Goal: Browse casually: Explore the website without a specific task or goal

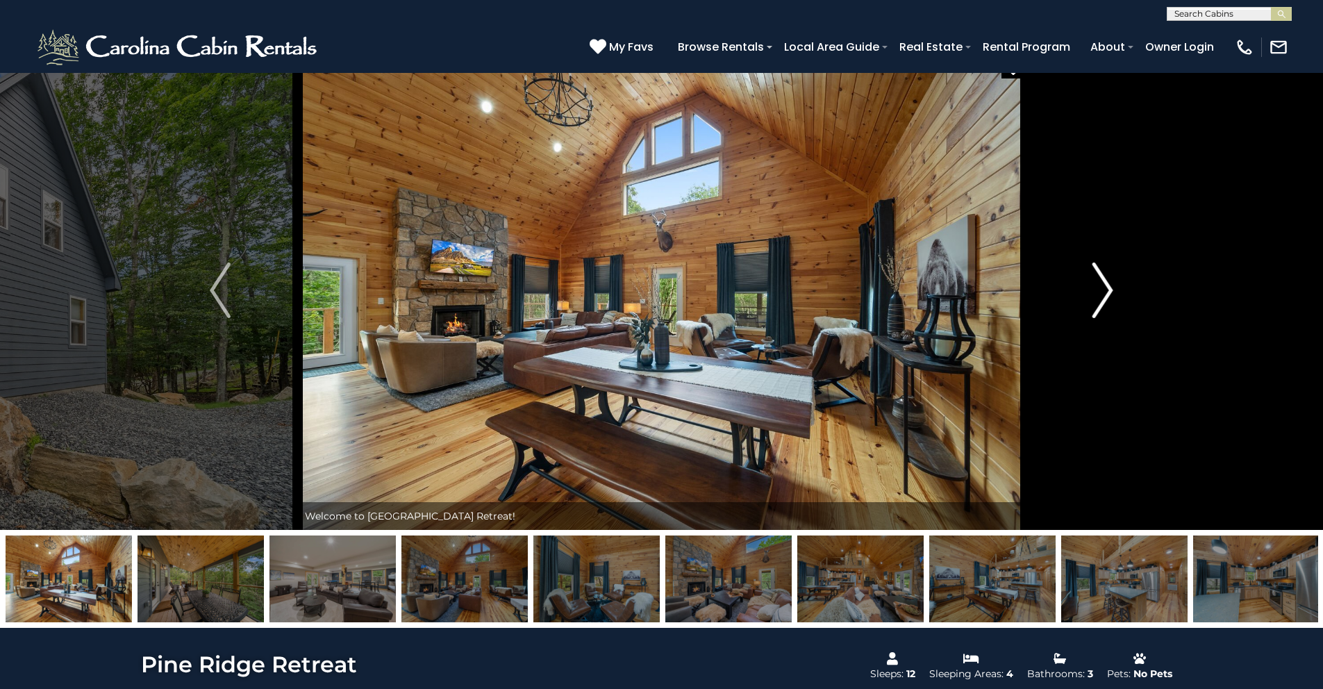
scroll to position [14, 0]
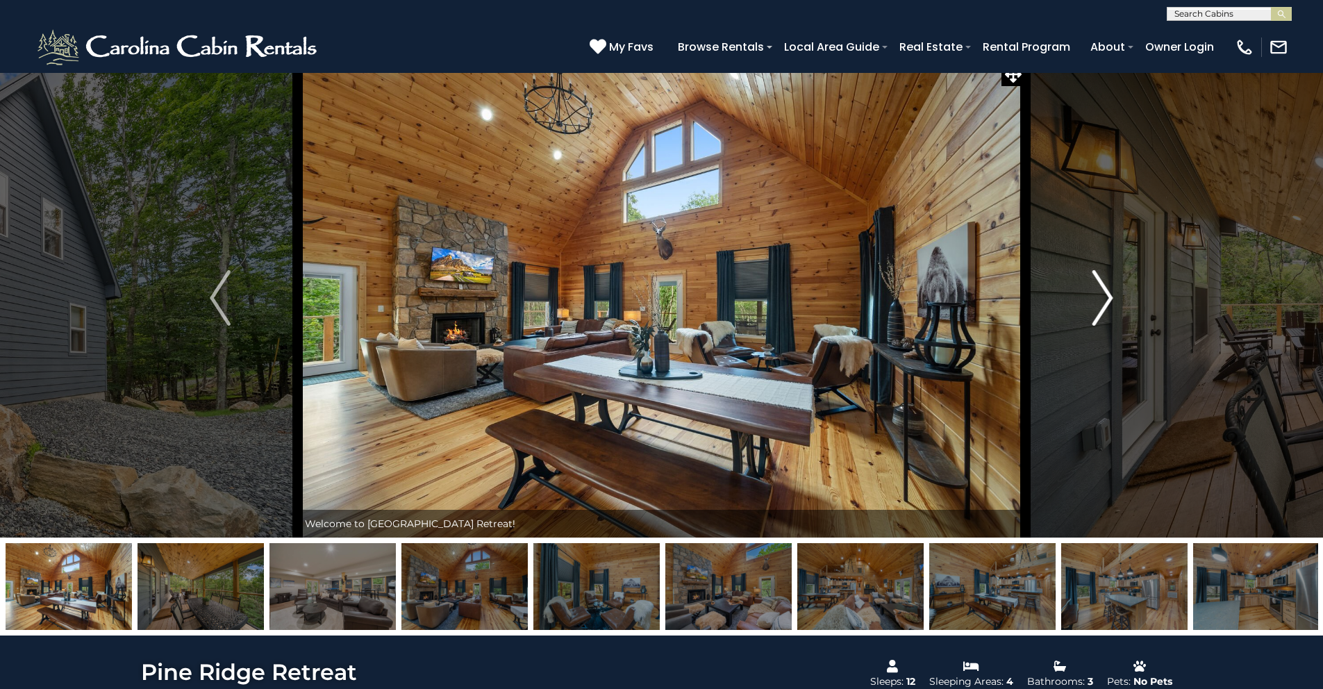
click at [1103, 297] on img "Next" at bounding box center [1102, 298] width 21 height 56
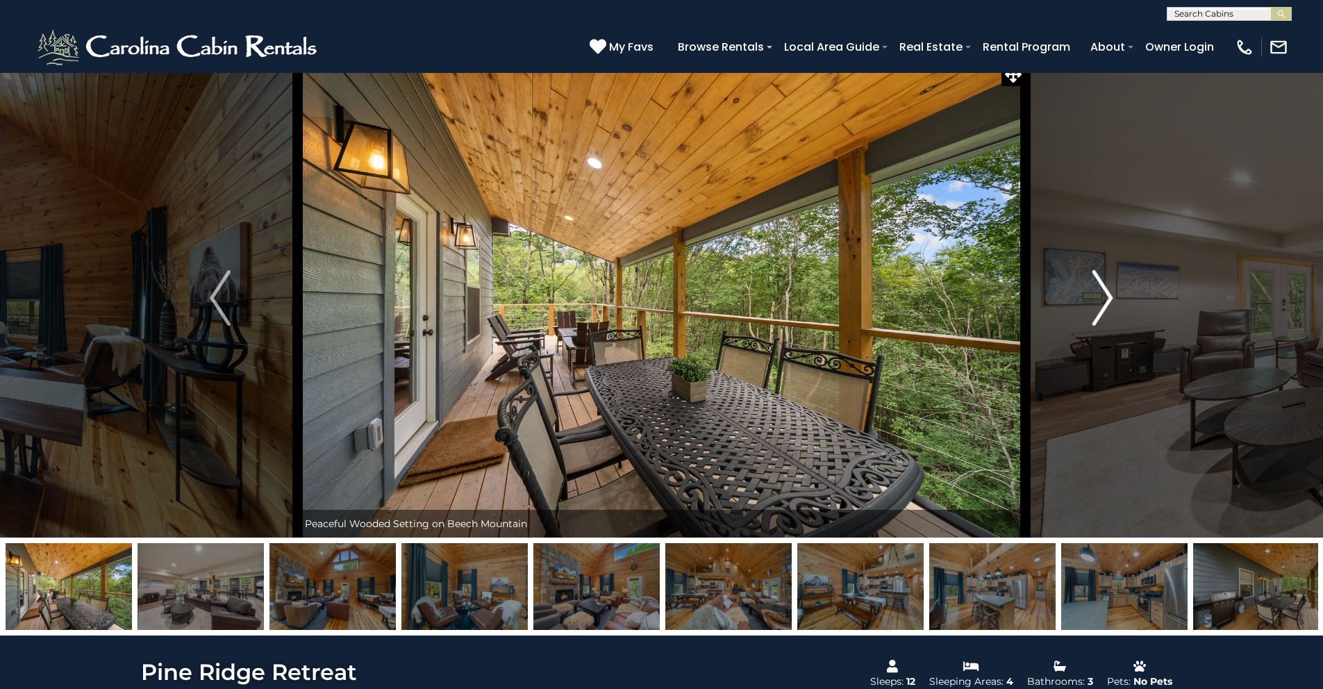
click at [1103, 297] on img "Next" at bounding box center [1102, 298] width 21 height 56
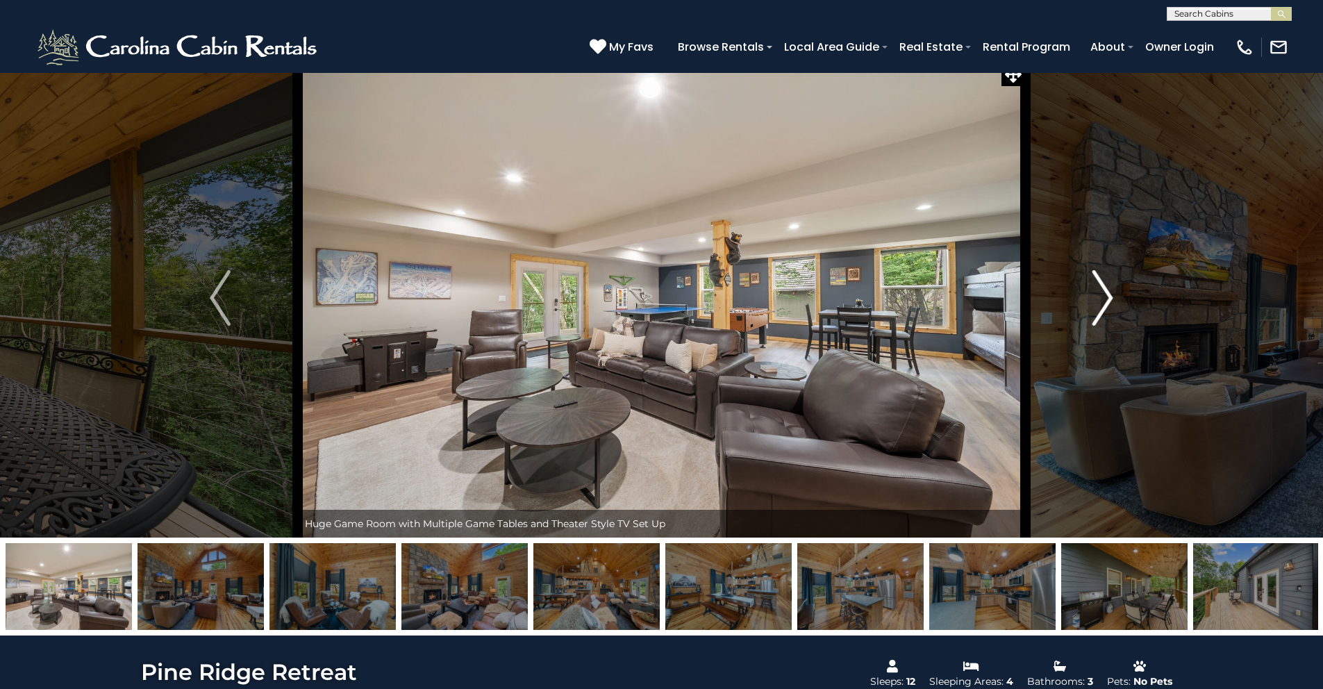
click at [1103, 297] on img "Next" at bounding box center [1102, 298] width 21 height 56
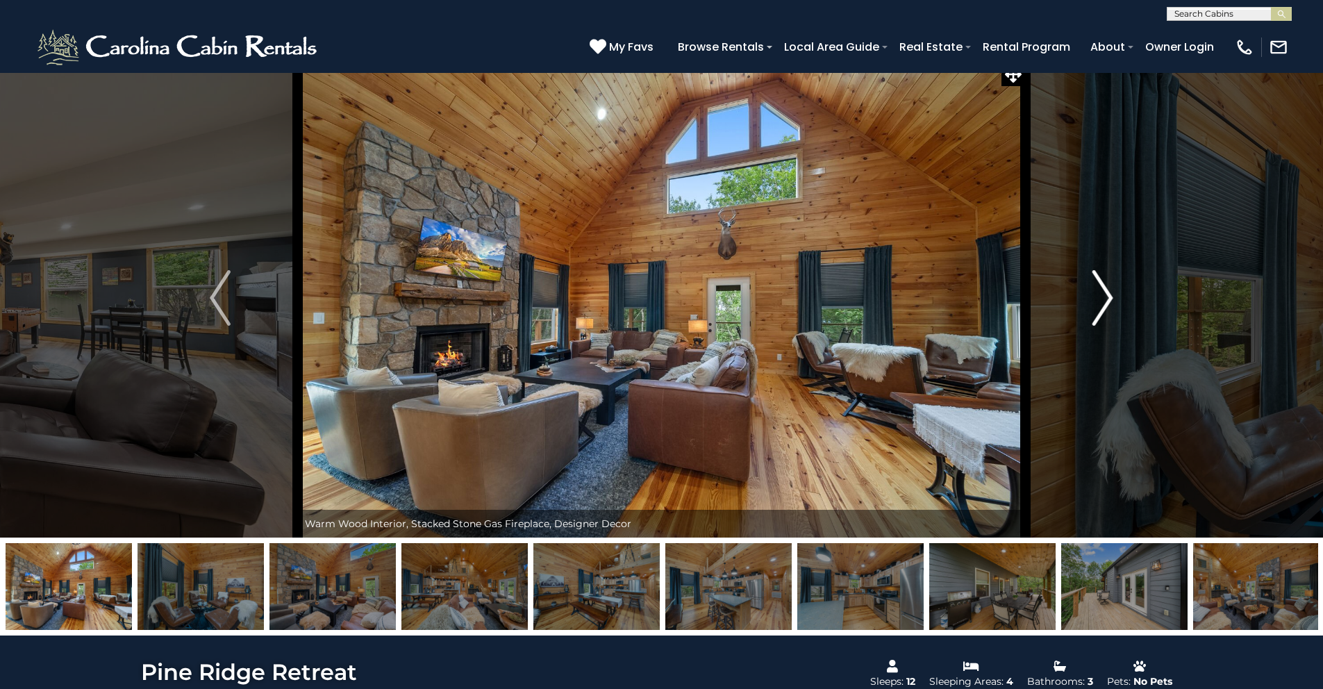
click at [1103, 297] on img "Next" at bounding box center [1102, 298] width 21 height 56
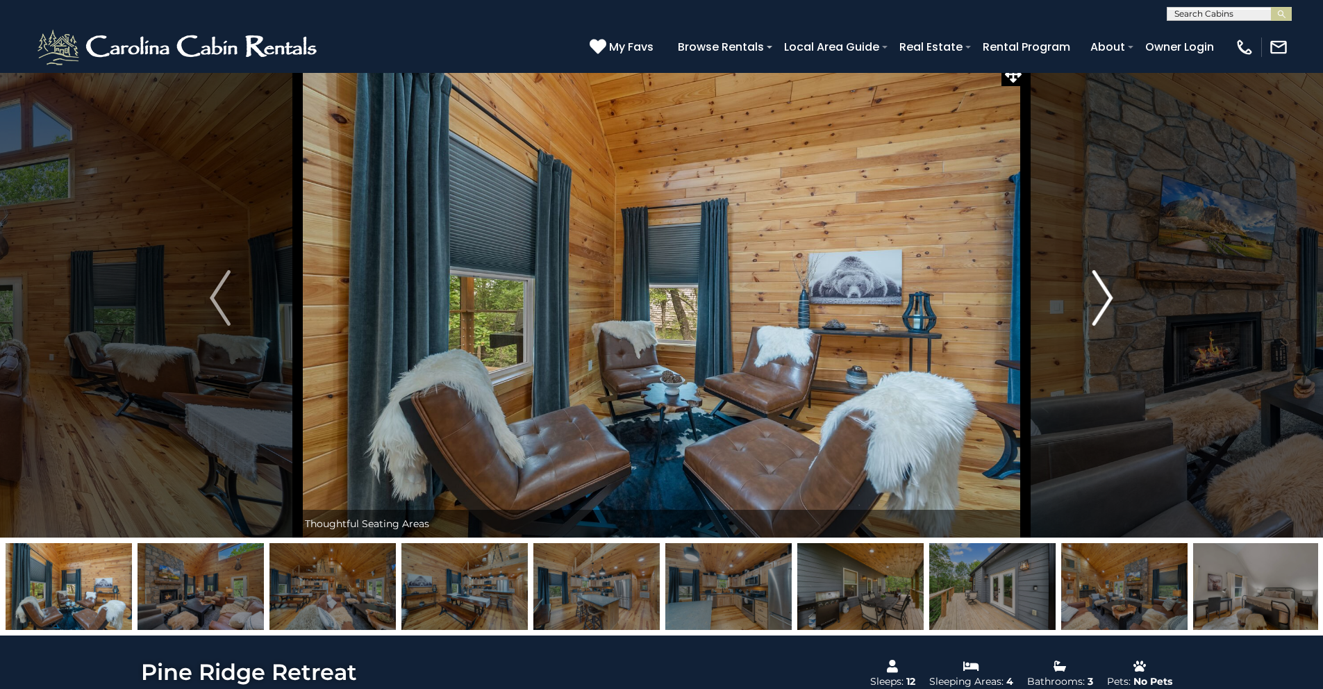
click at [1103, 297] on img "Next" at bounding box center [1102, 298] width 21 height 56
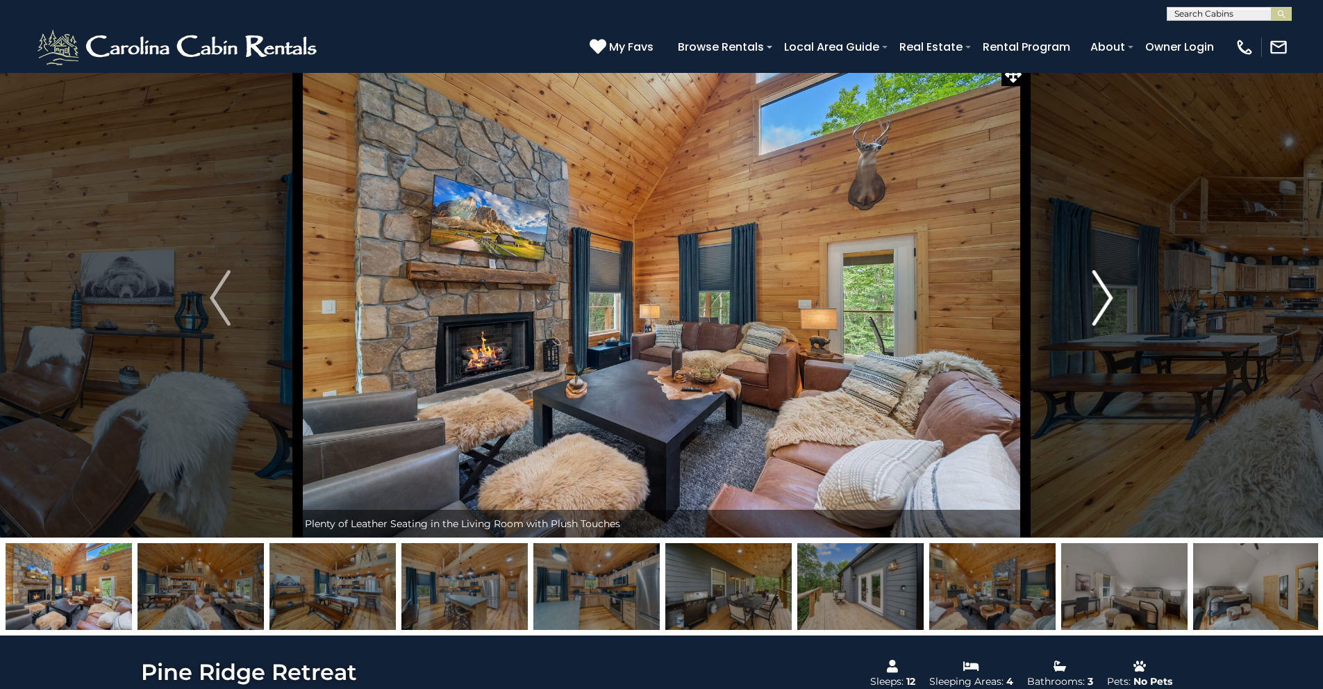
click at [1103, 297] on img "Next" at bounding box center [1102, 298] width 21 height 56
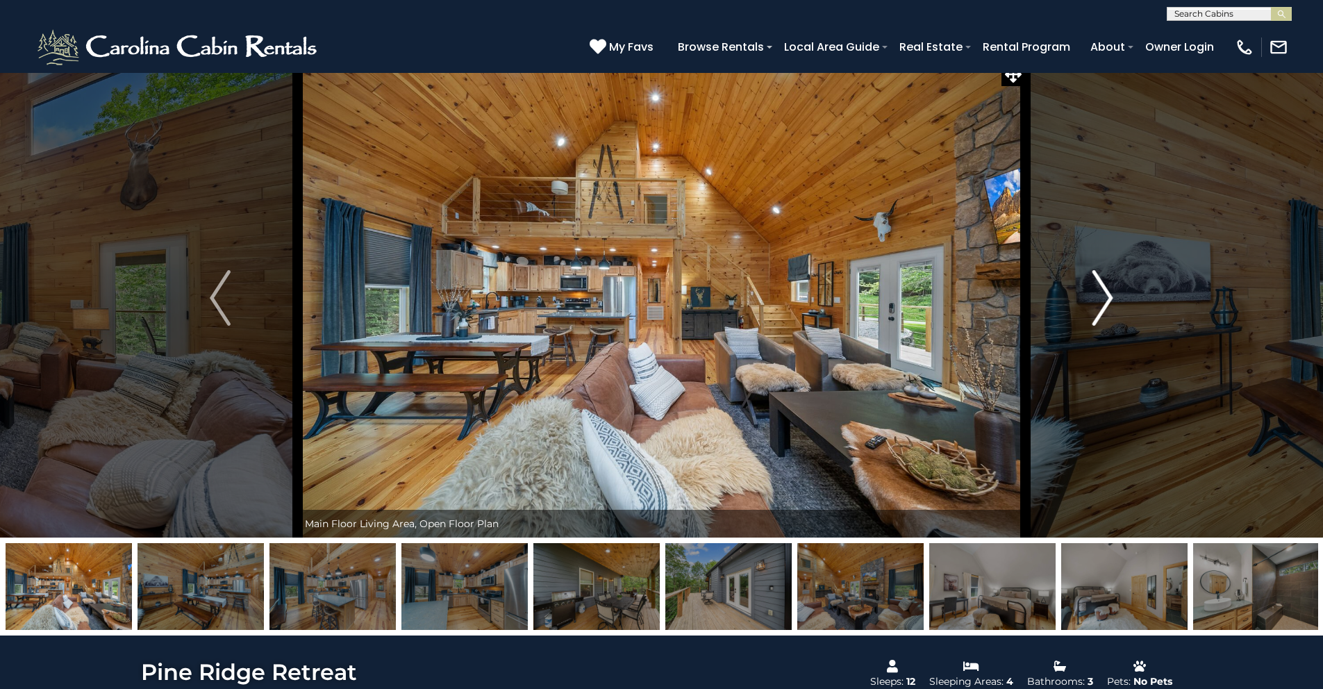
click at [1103, 297] on img "Next" at bounding box center [1102, 298] width 21 height 56
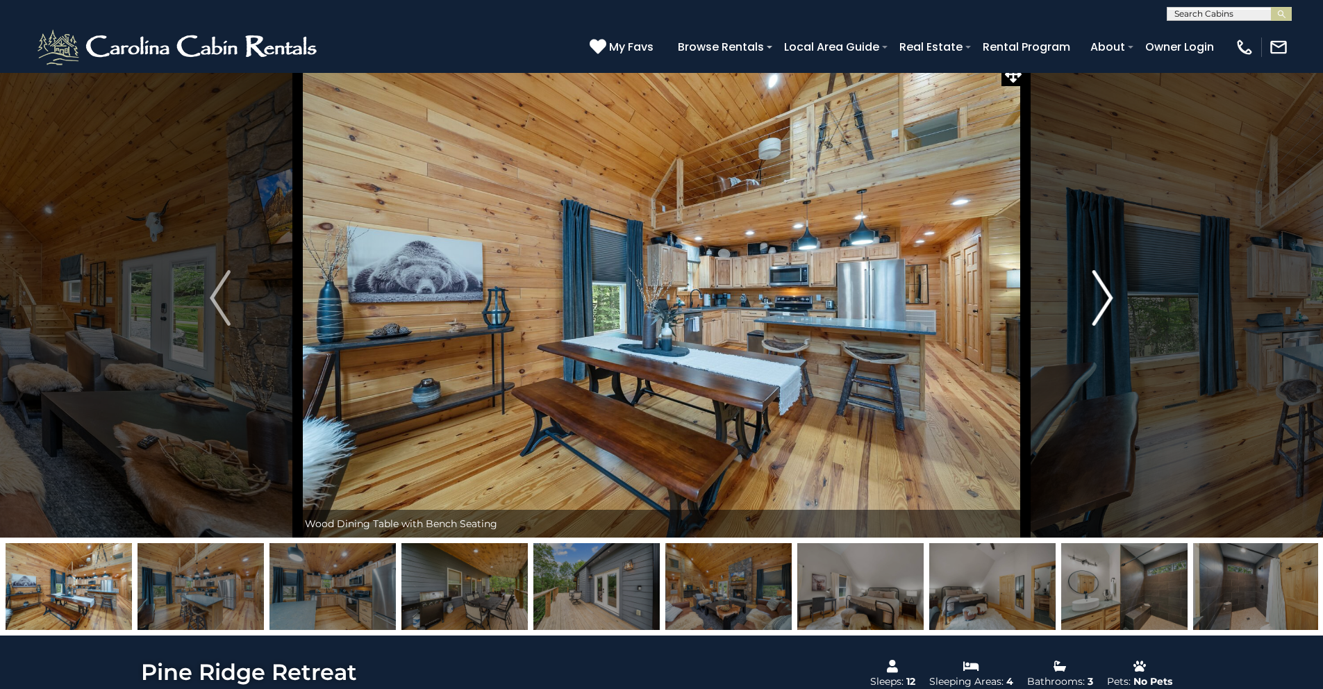
click at [1103, 297] on img "Next" at bounding box center [1102, 298] width 21 height 56
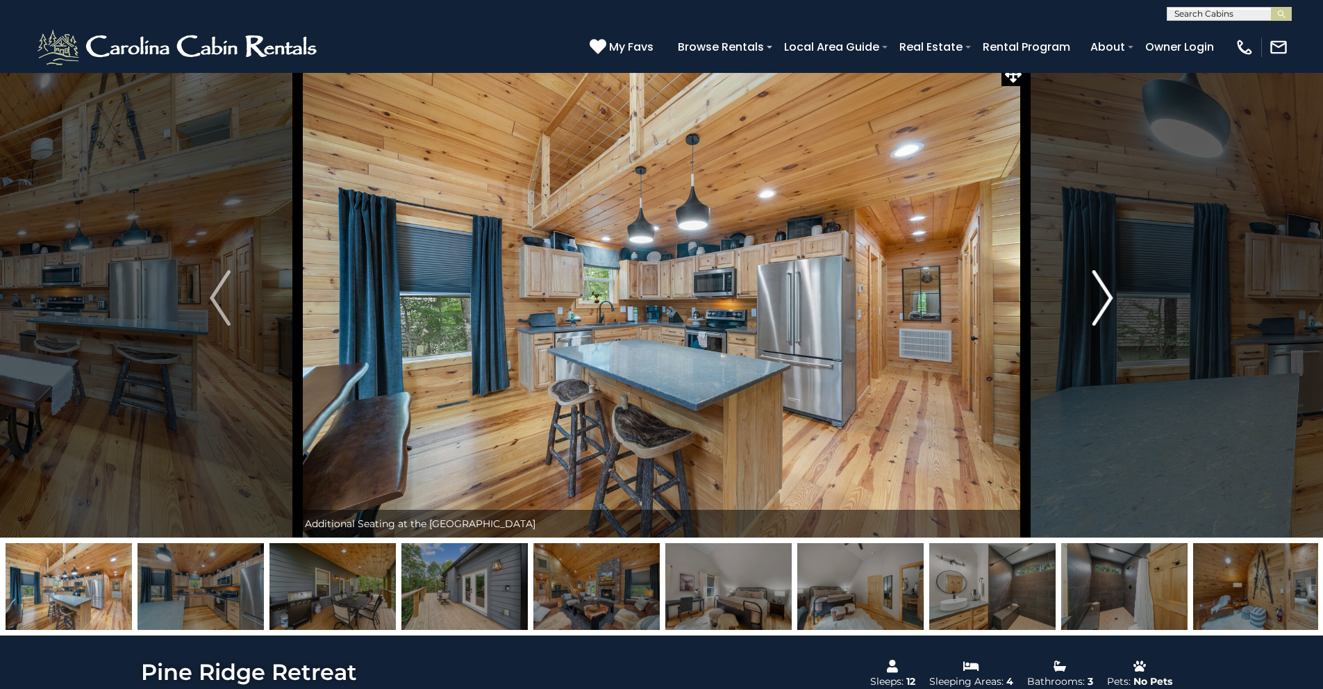
click at [1103, 297] on img "Next" at bounding box center [1102, 298] width 21 height 56
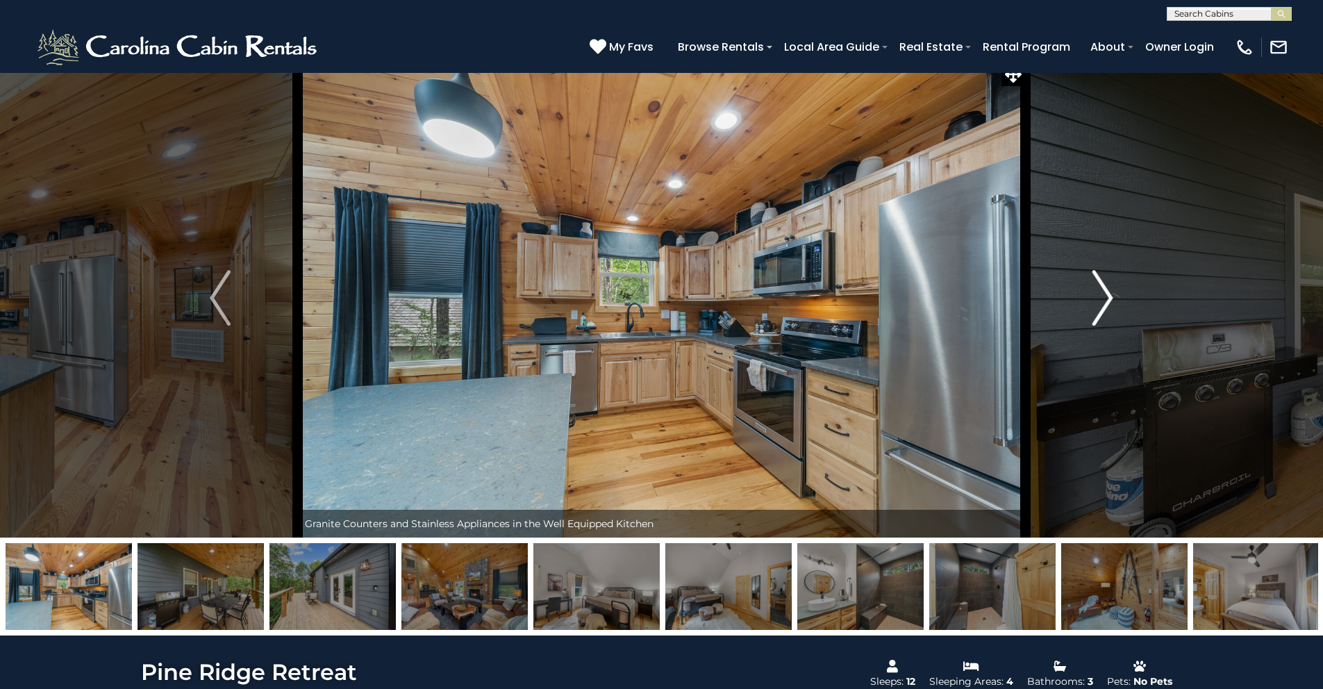
click at [1103, 297] on img "Next" at bounding box center [1102, 298] width 21 height 56
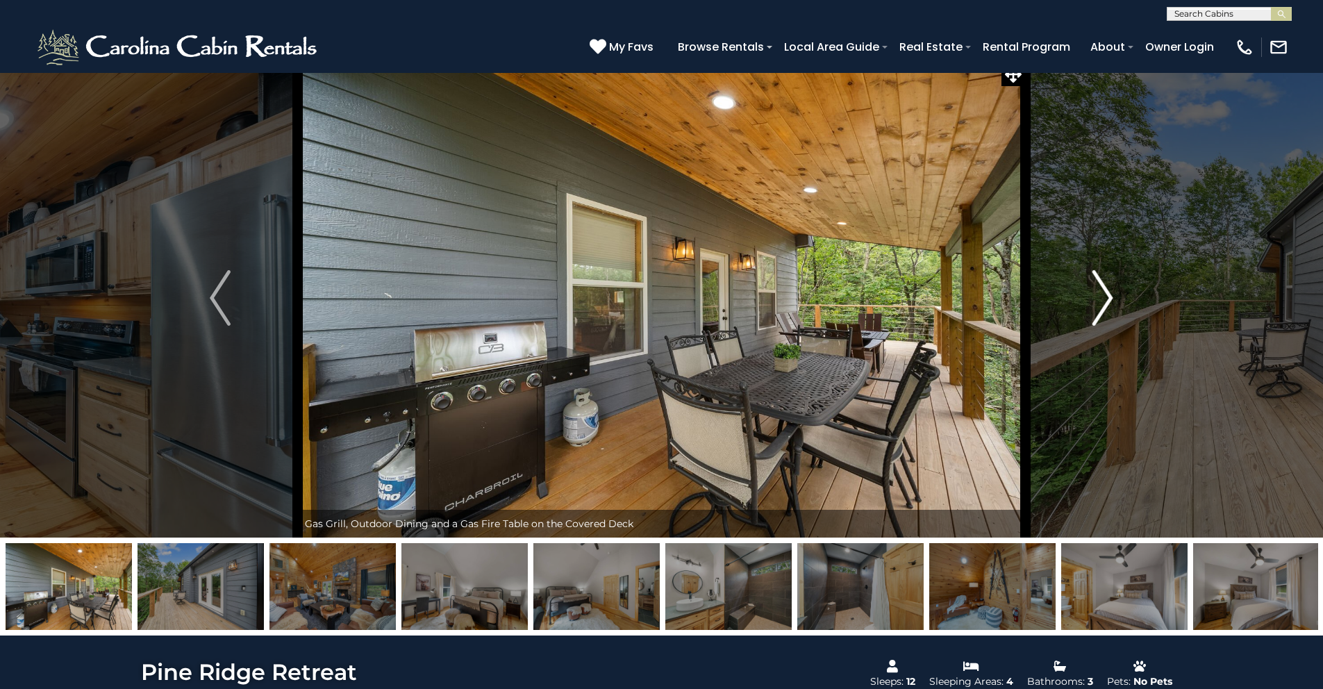
click at [1103, 297] on img "Next" at bounding box center [1102, 298] width 21 height 56
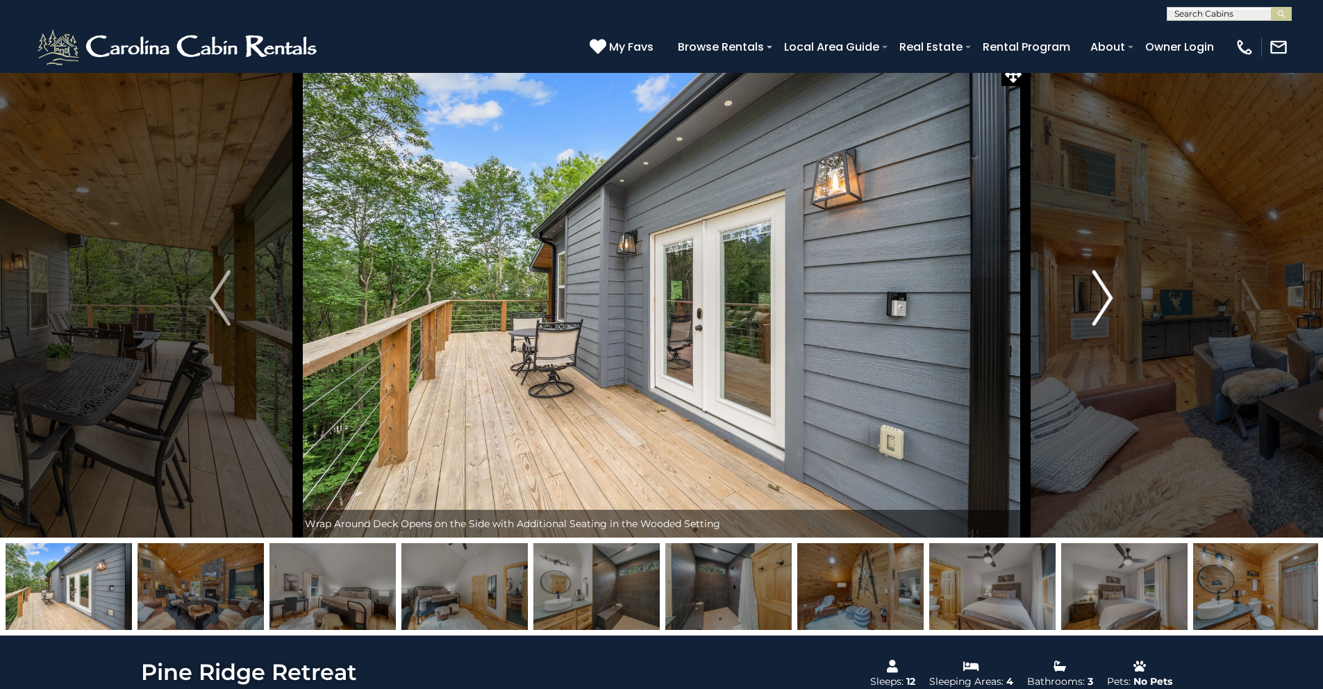
click at [1103, 297] on img "Next" at bounding box center [1102, 298] width 21 height 56
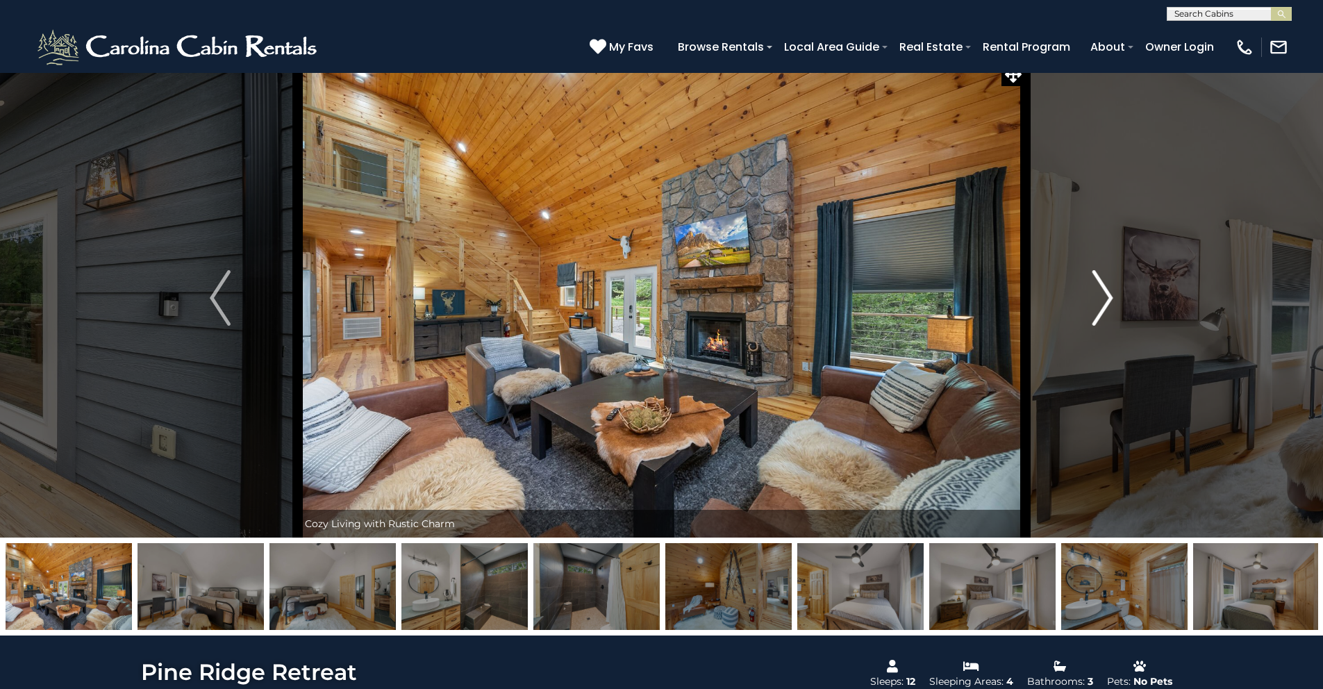
click at [1103, 297] on img "Next" at bounding box center [1102, 298] width 21 height 56
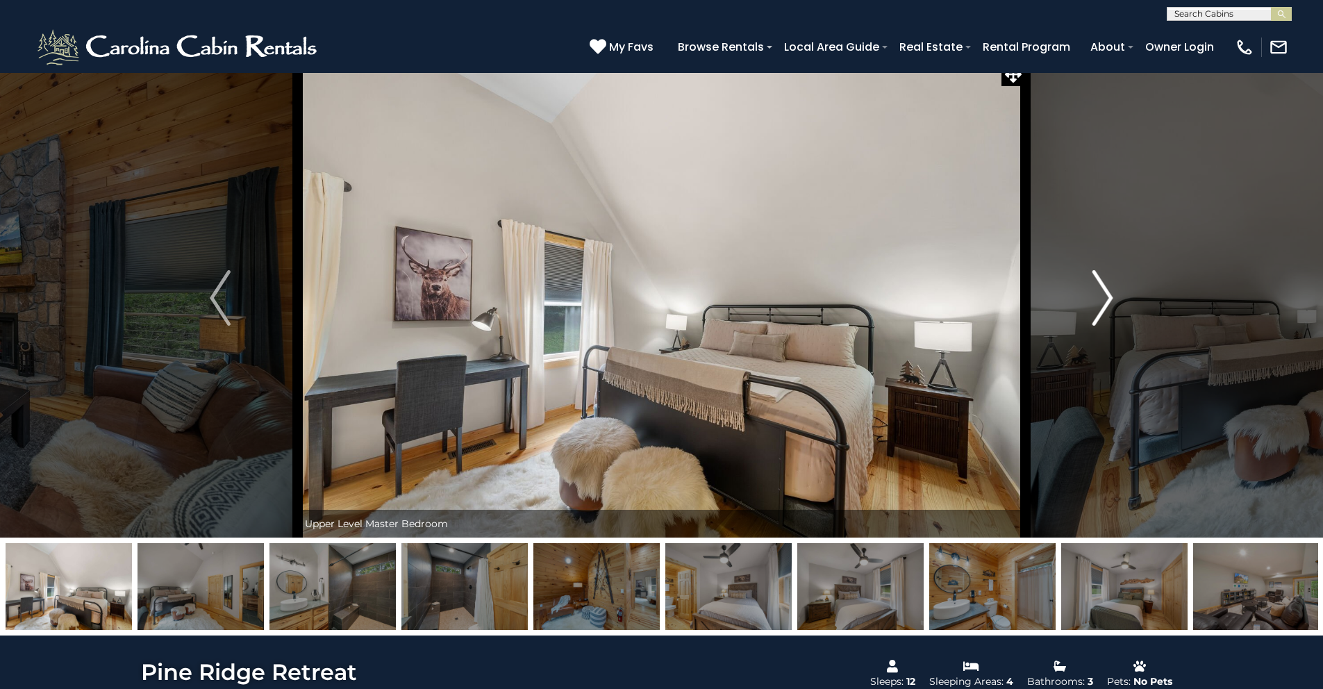
click at [1103, 297] on img "Next" at bounding box center [1102, 298] width 21 height 56
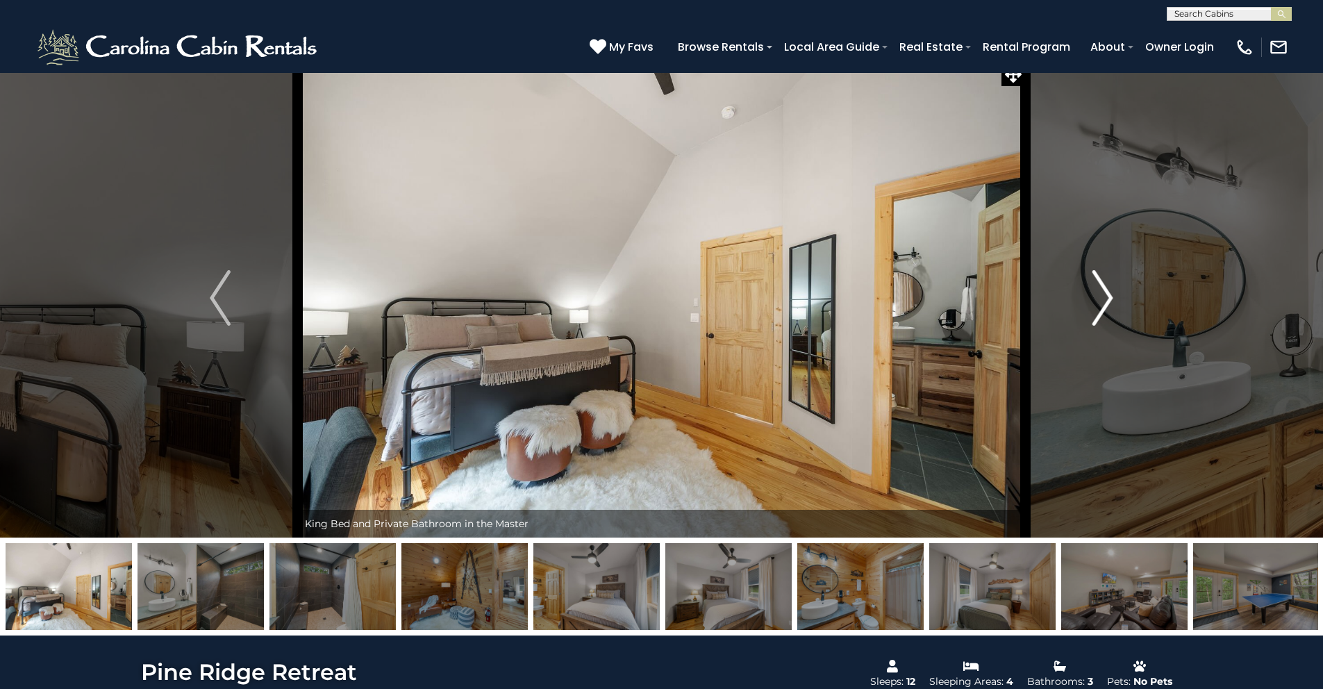
click at [1103, 297] on img "Next" at bounding box center [1102, 298] width 21 height 56
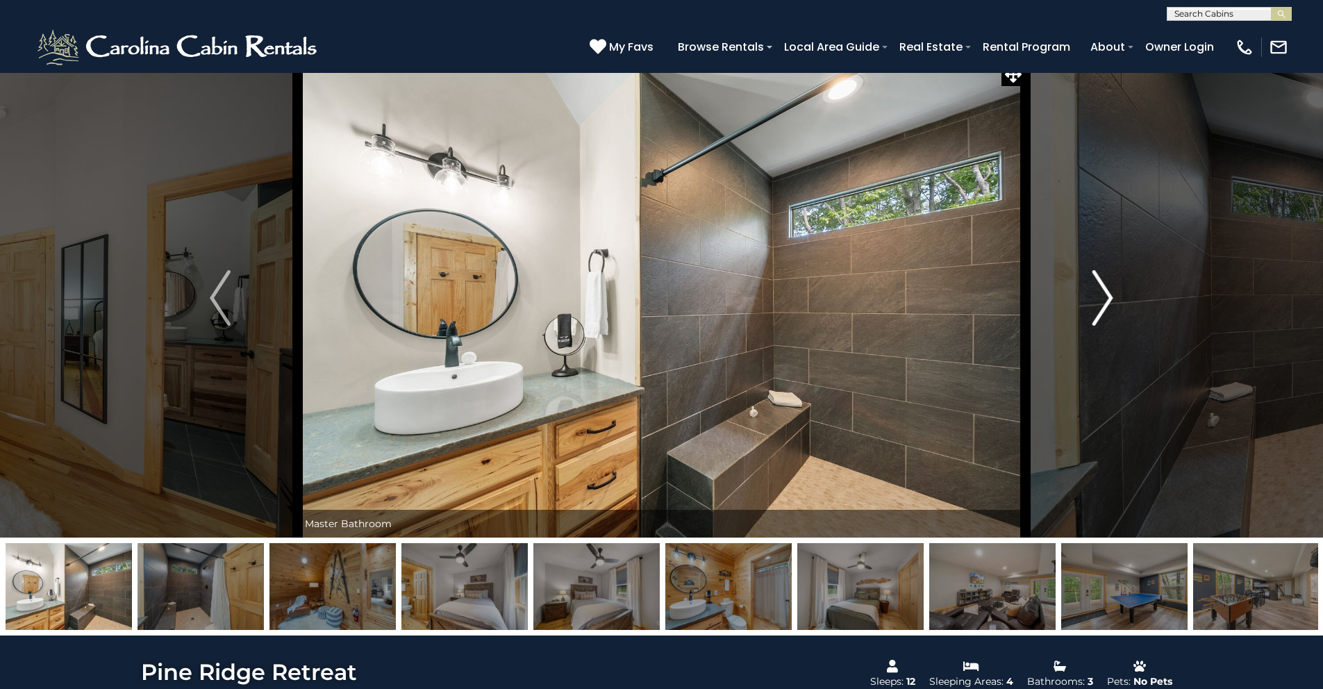
click at [1103, 297] on img "Next" at bounding box center [1102, 298] width 21 height 56
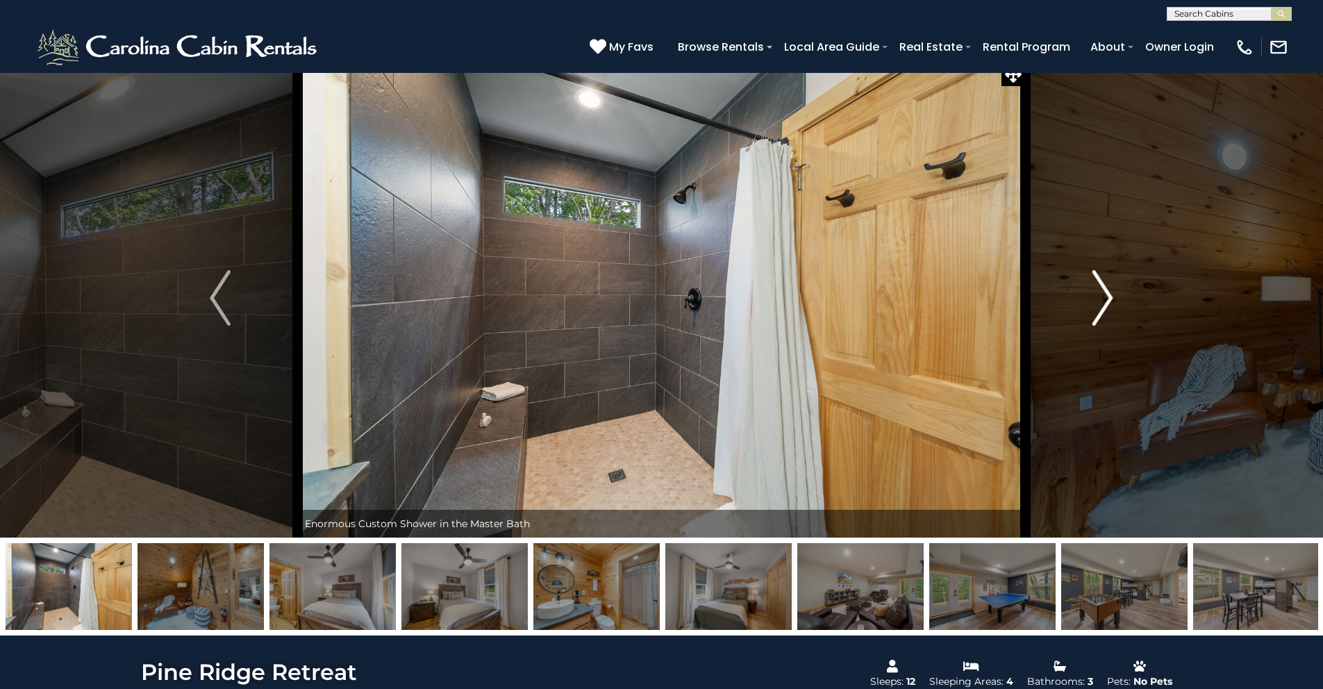
click at [1103, 297] on img "Next" at bounding box center [1102, 298] width 21 height 56
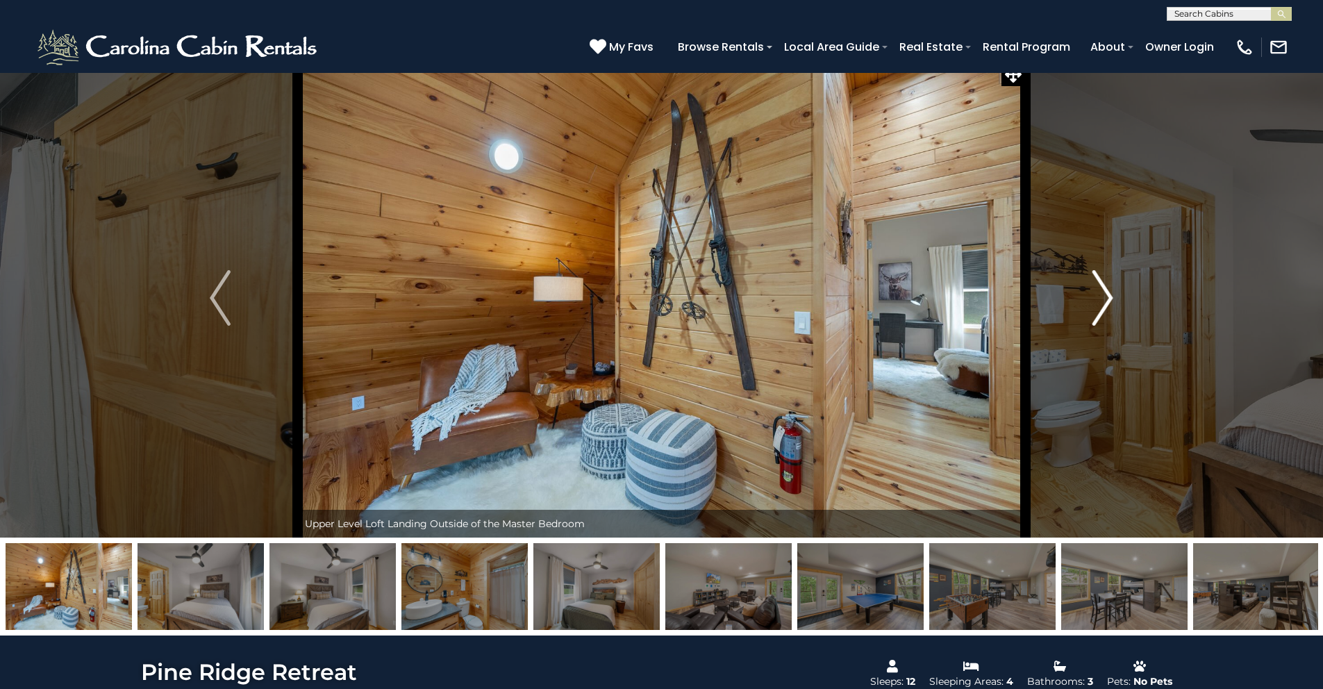
click at [1103, 297] on img "Next" at bounding box center [1102, 298] width 21 height 56
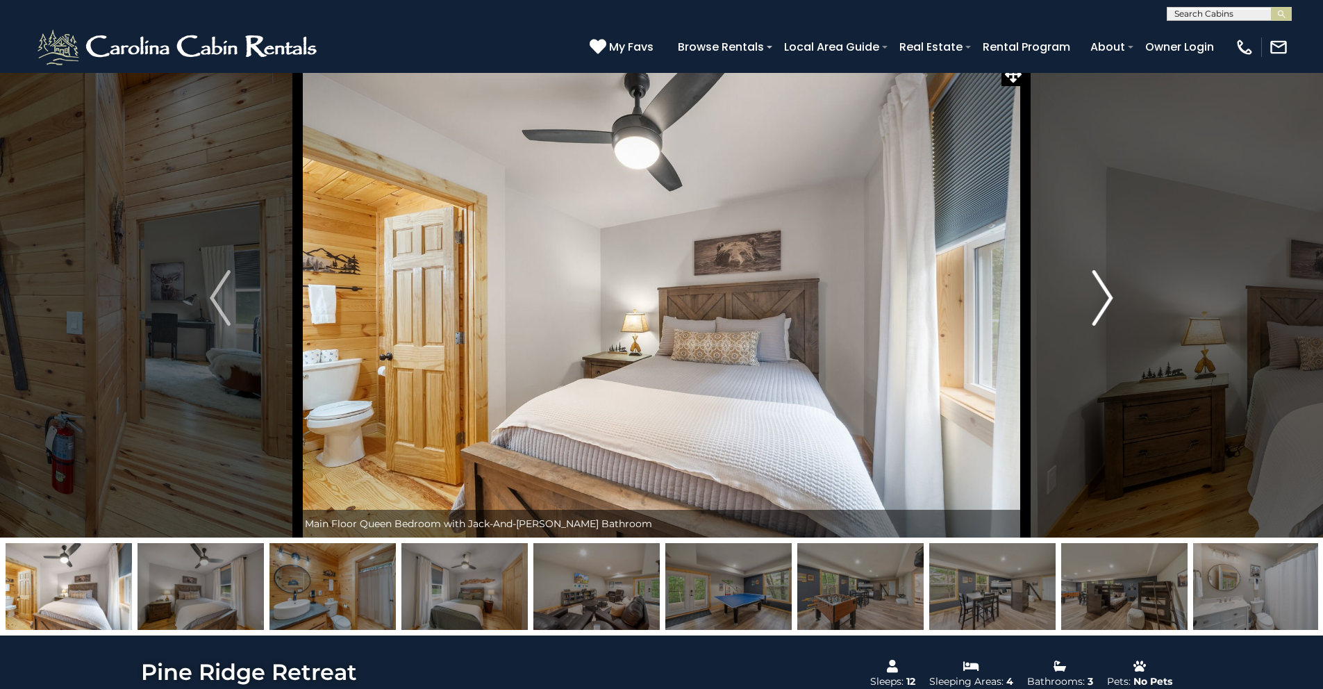
click at [1103, 297] on img "Next" at bounding box center [1102, 298] width 21 height 56
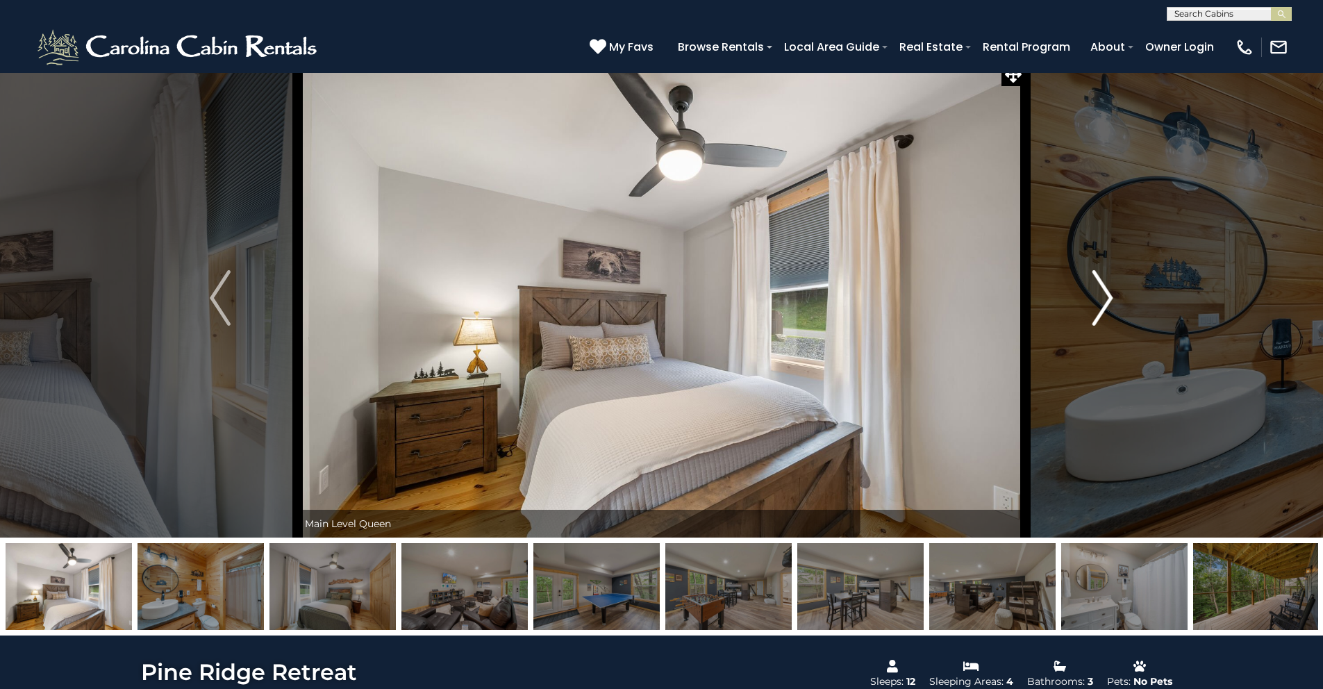
click at [1103, 297] on img "Next" at bounding box center [1102, 298] width 21 height 56
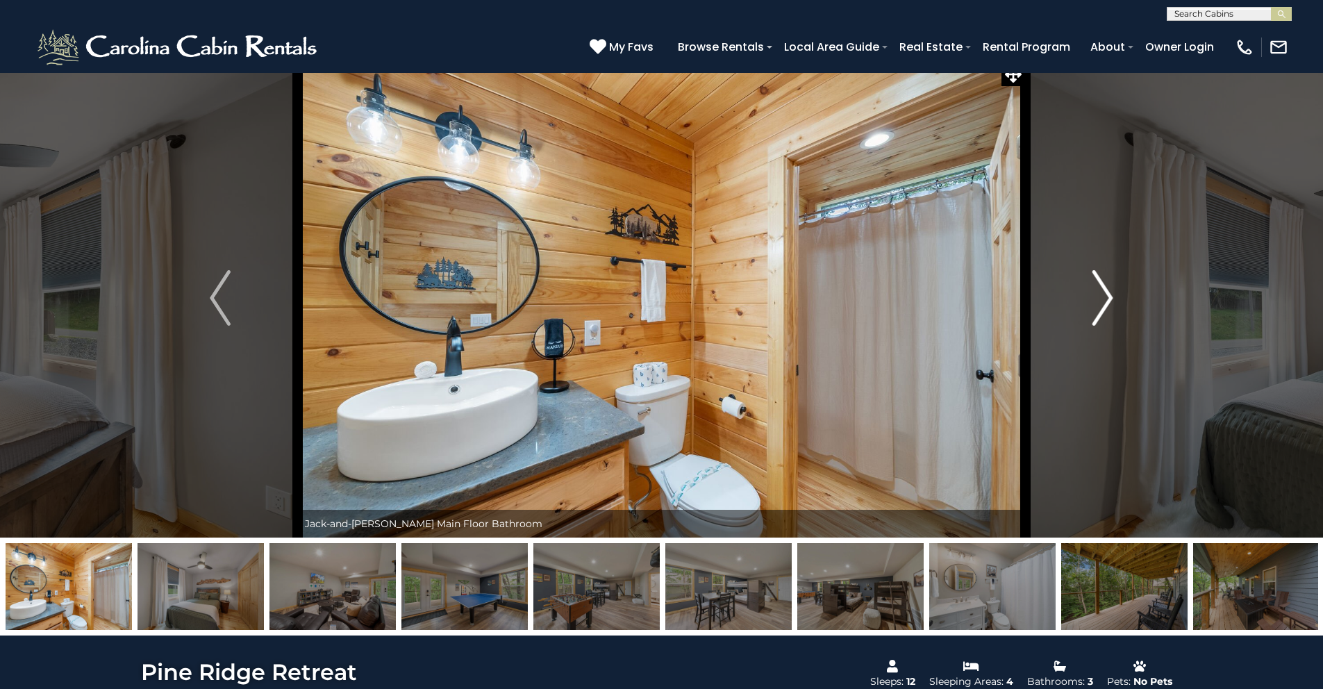
click at [1103, 297] on img "Next" at bounding box center [1102, 298] width 21 height 56
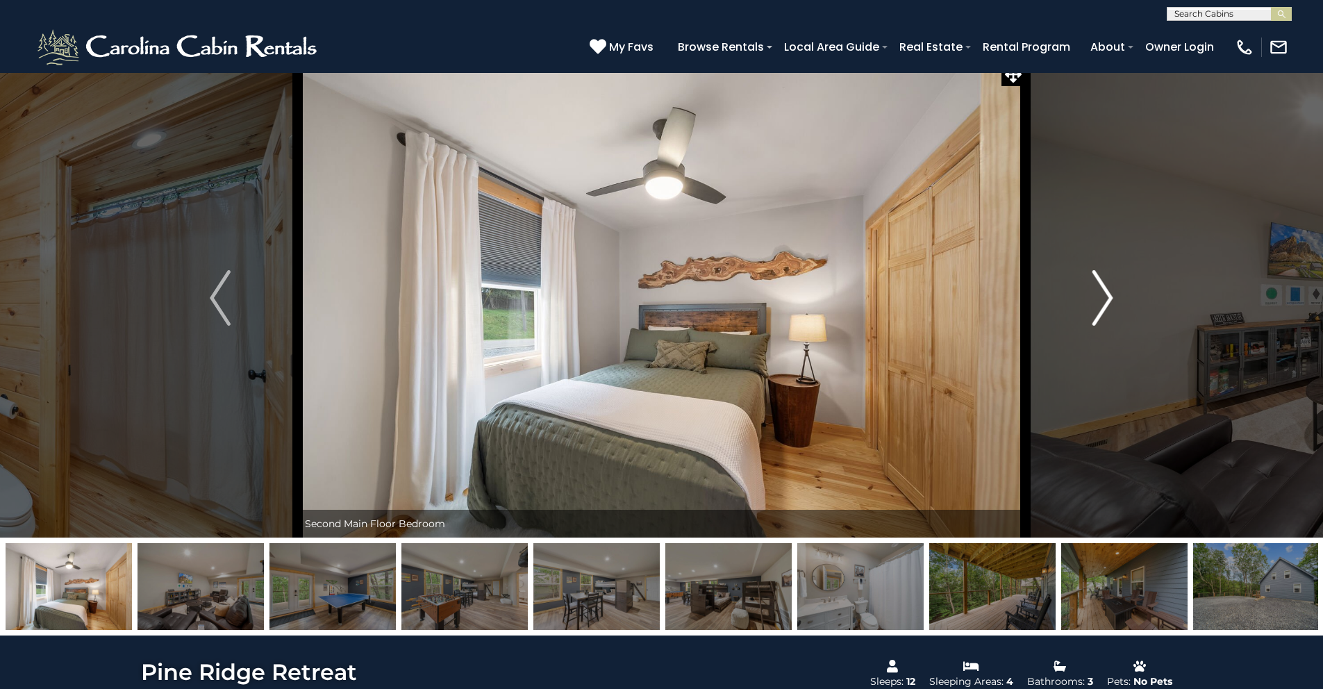
click at [1103, 297] on img "Next" at bounding box center [1102, 298] width 21 height 56
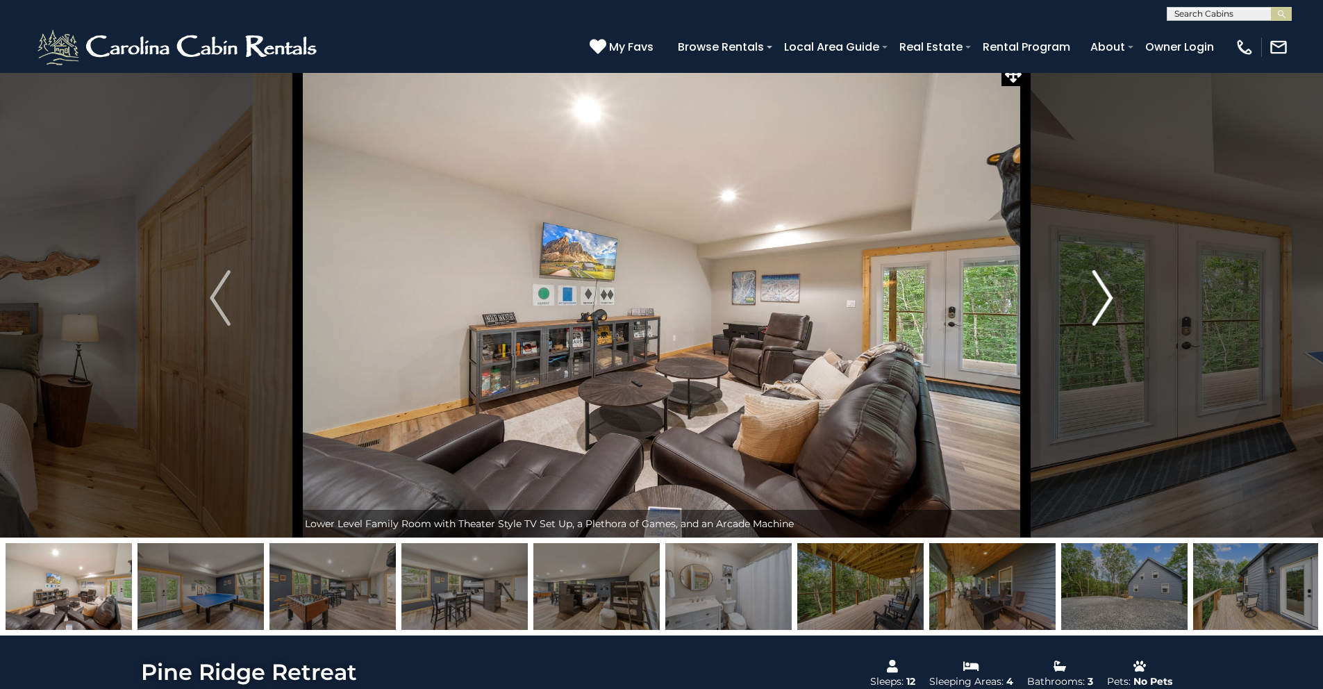
click at [1103, 297] on img "Next" at bounding box center [1102, 298] width 21 height 56
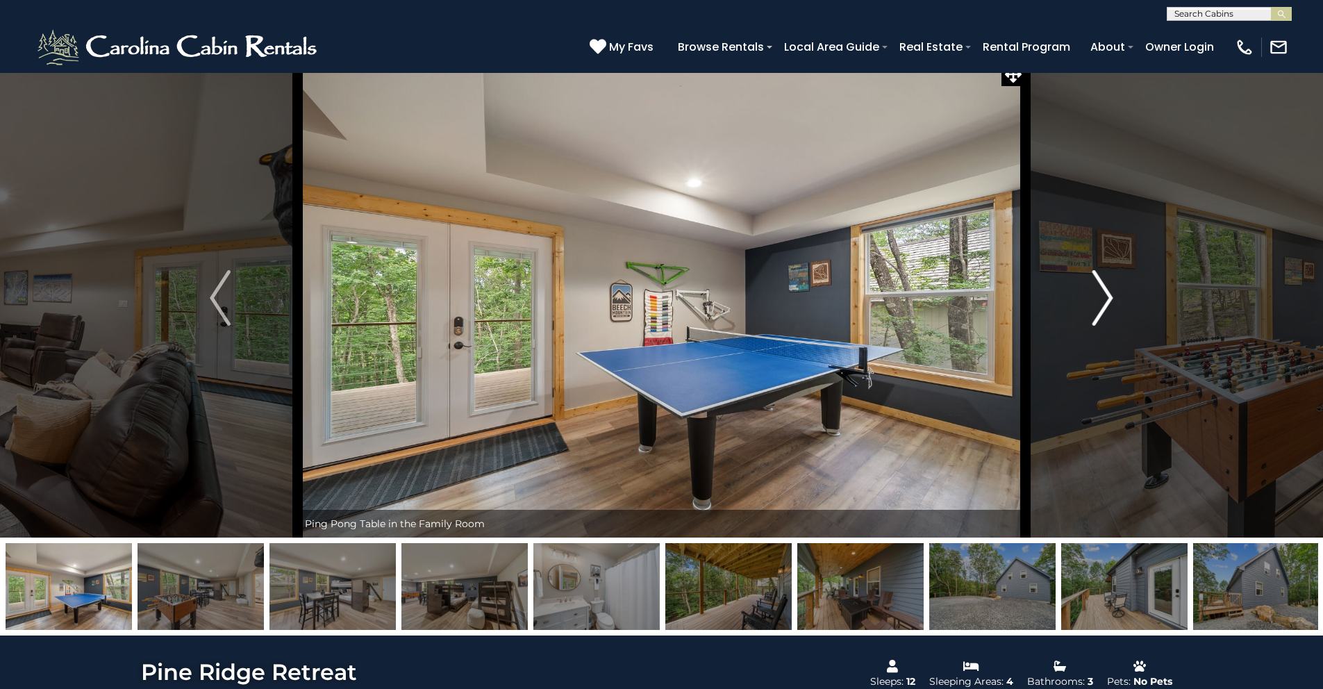
click at [1103, 297] on img "Next" at bounding box center [1102, 298] width 21 height 56
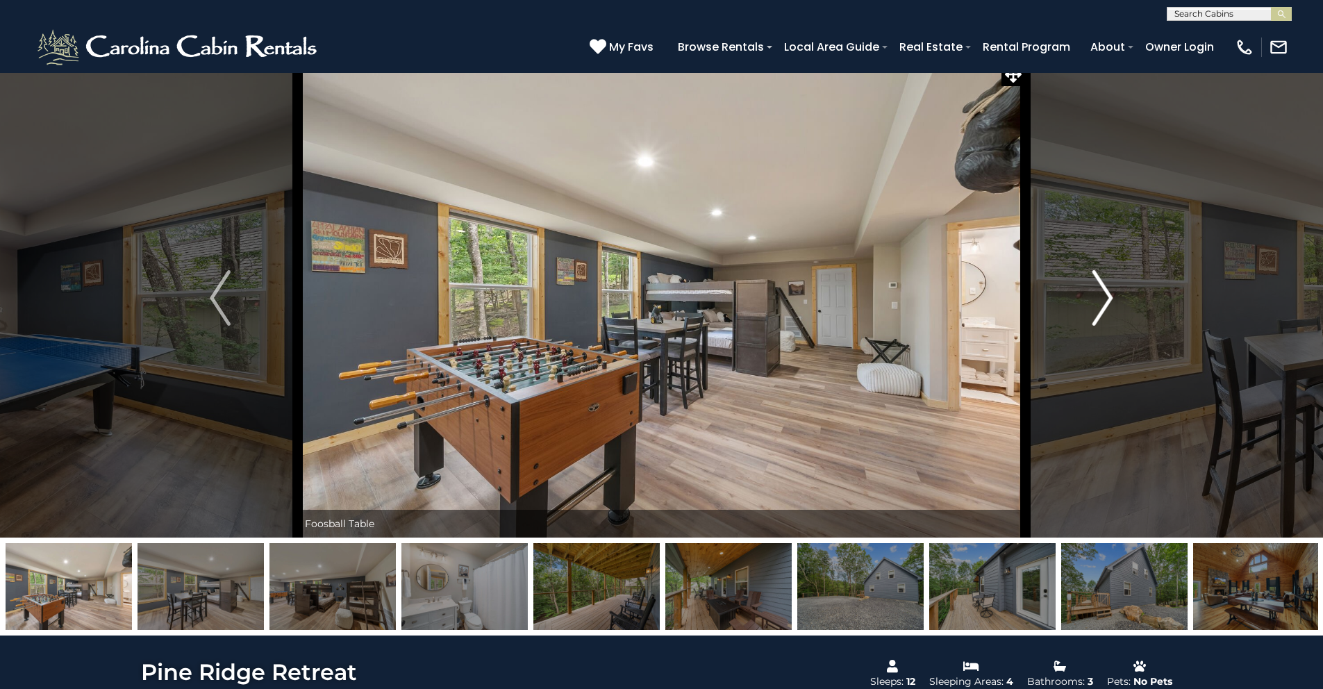
click at [1103, 297] on img "Next" at bounding box center [1102, 298] width 21 height 56
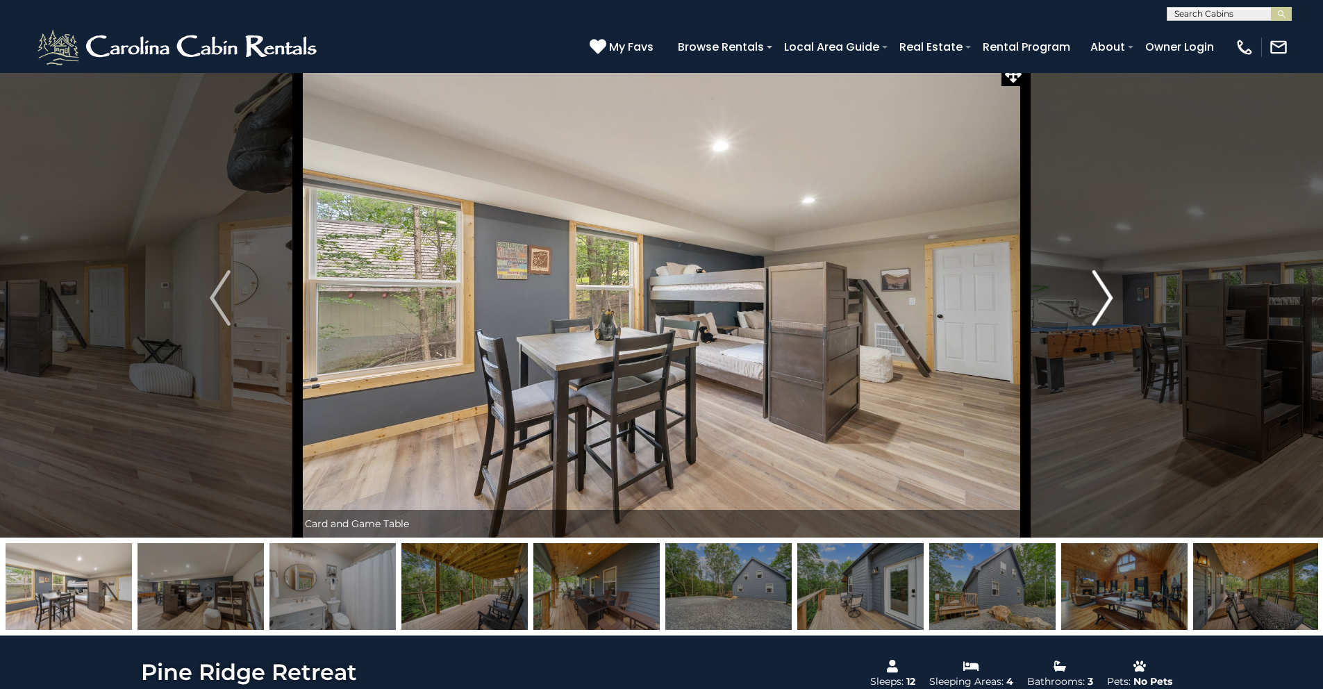
click at [1103, 297] on img "Next" at bounding box center [1102, 298] width 21 height 56
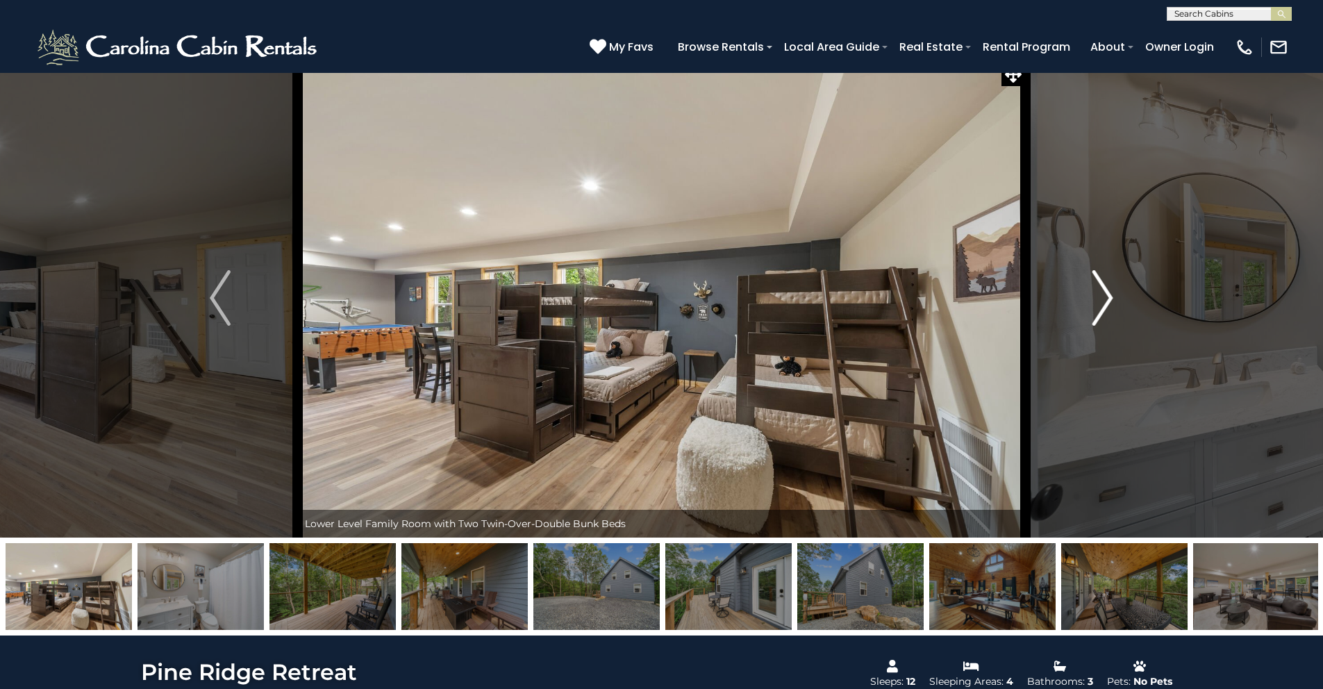
click at [1103, 297] on img "Next" at bounding box center [1102, 298] width 21 height 56
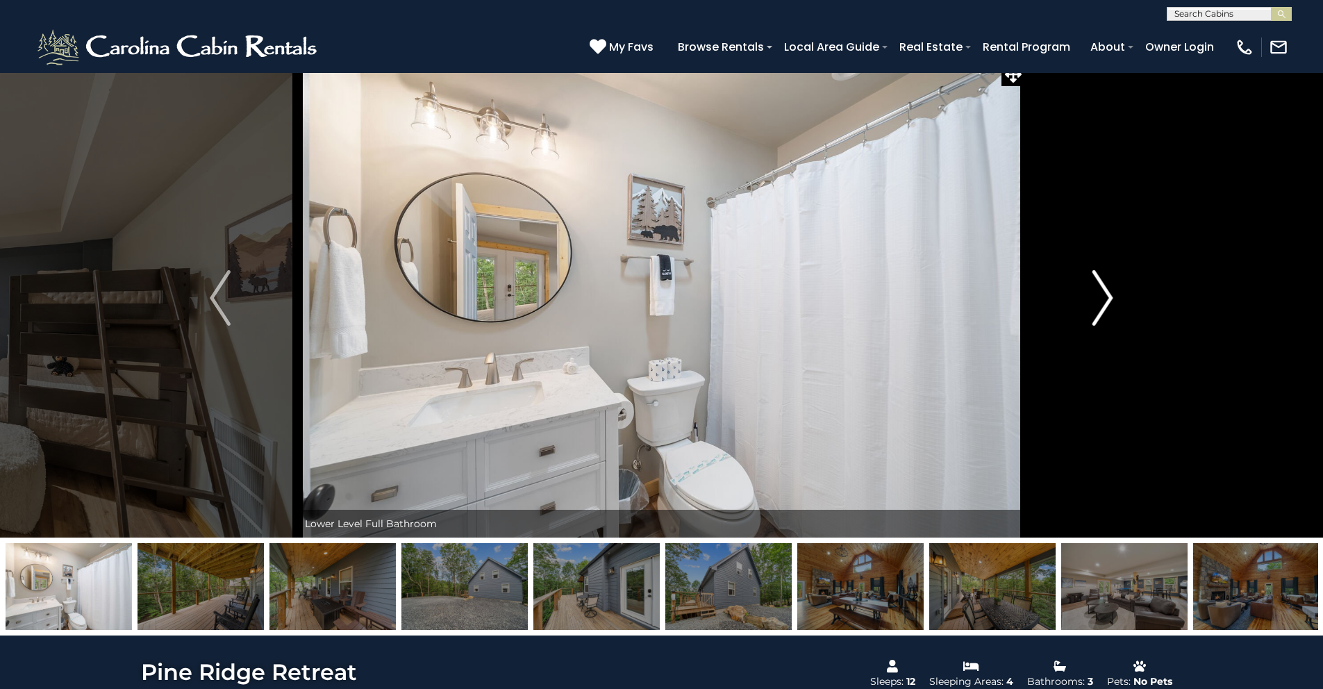
click at [1103, 297] on img "Next" at bounding box center [1102, 298] width 21 height 56
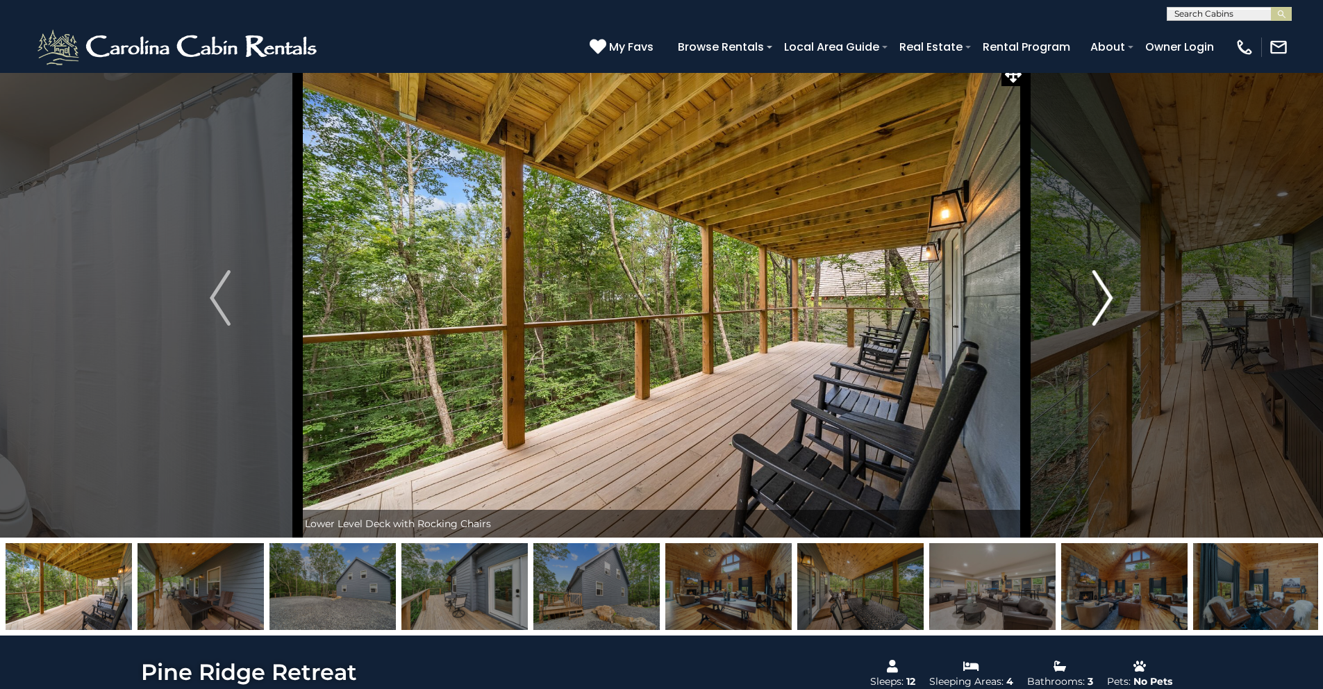
click at [1103, 297] on img "Next" at bounding box center [1102, 298] width 21 height 56
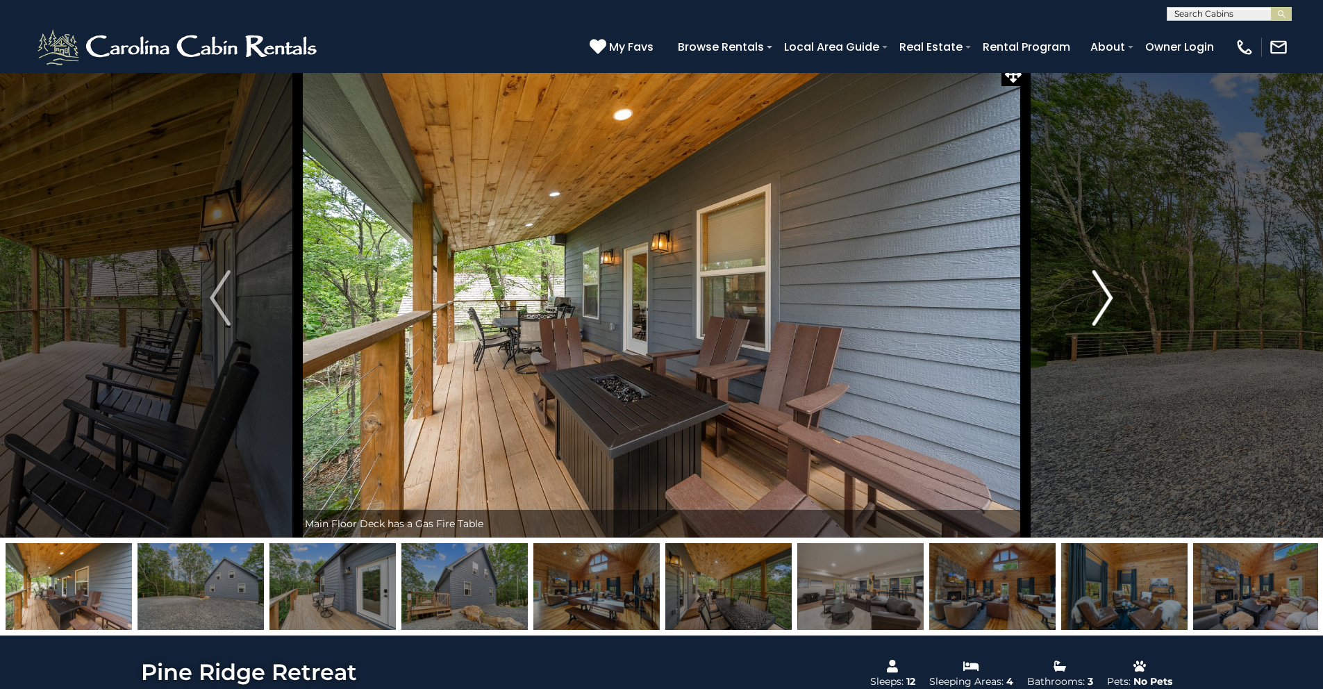
click at [1103, 297] on img "Next" at bounding box center [1102, 298] width 21 height 56
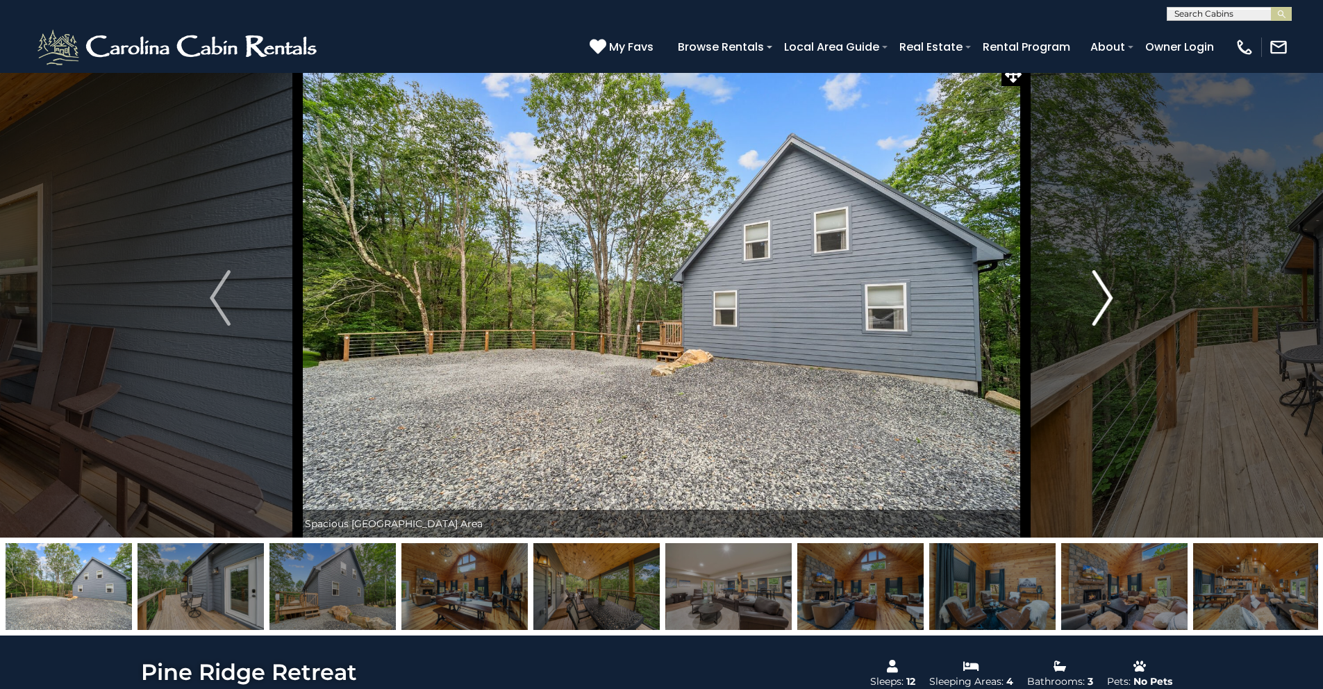
click at [1103, 297] on img "Next" at bounding box center [1102, 298] width 21 height 56
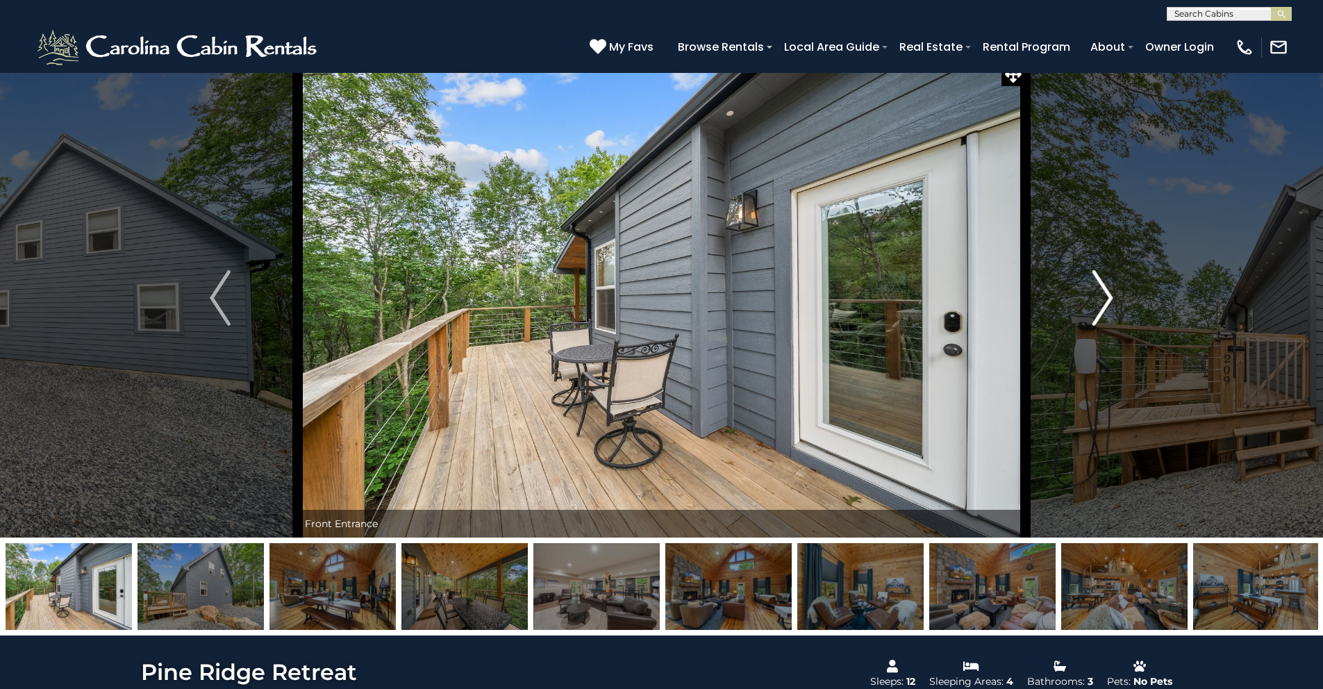
click at [1103, 297] on img "Next" at bounding box center [1102, 298] width 21 height 56
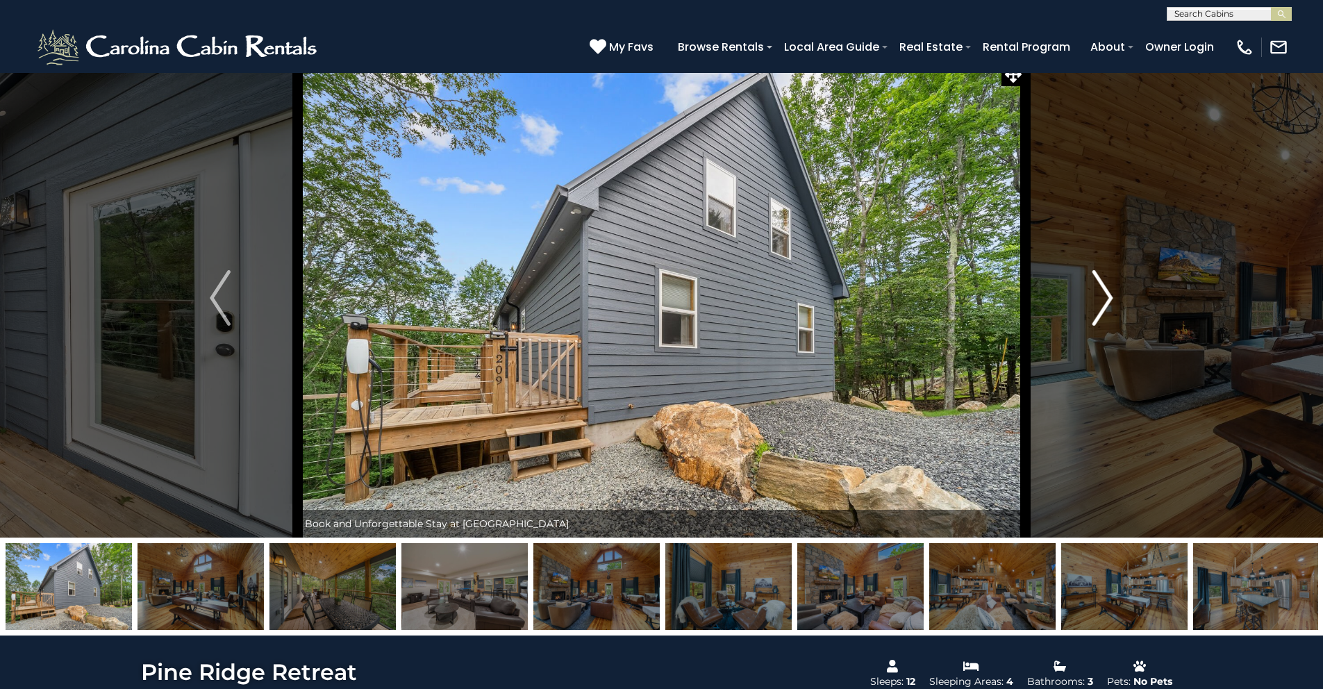
click at [1103, 297] on img "Next" at bounding box center [1102, 298] width 21 height 56
